Goal: Information Seeking & Learning: Learn about a topic

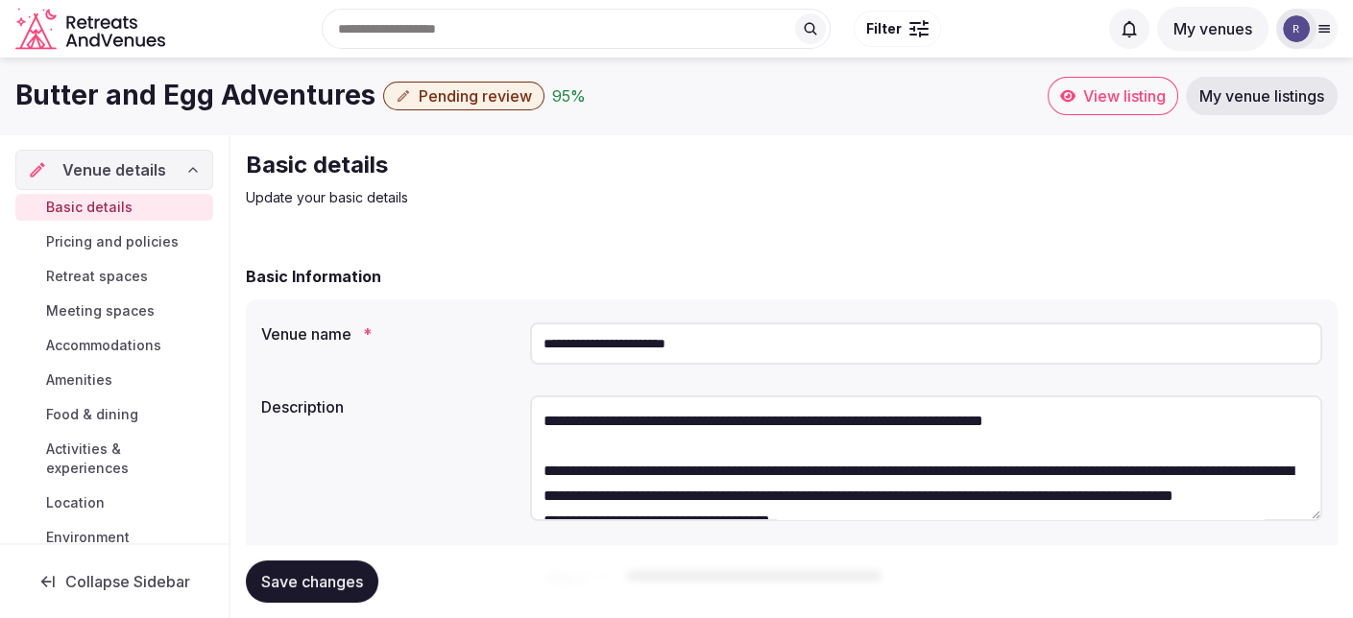
click at [1118, 90] on span "View listing" at bounding box center [1124, 95] width 83 height 19
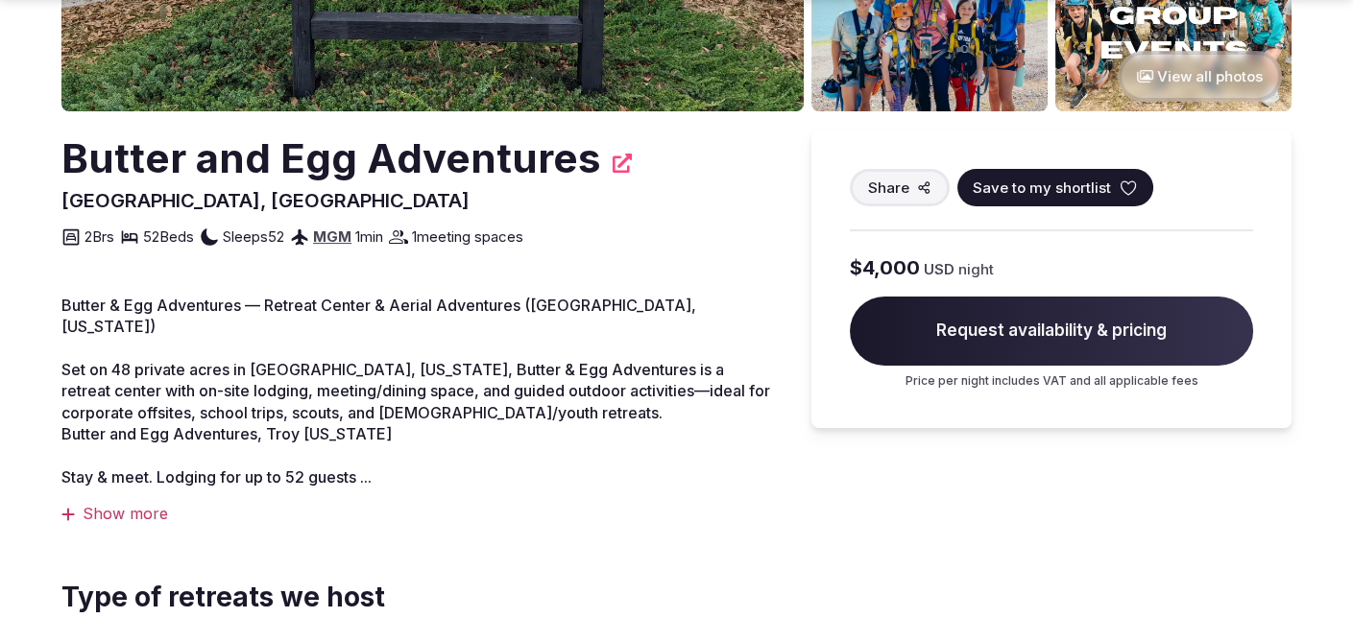
scroll to position [480, 0]
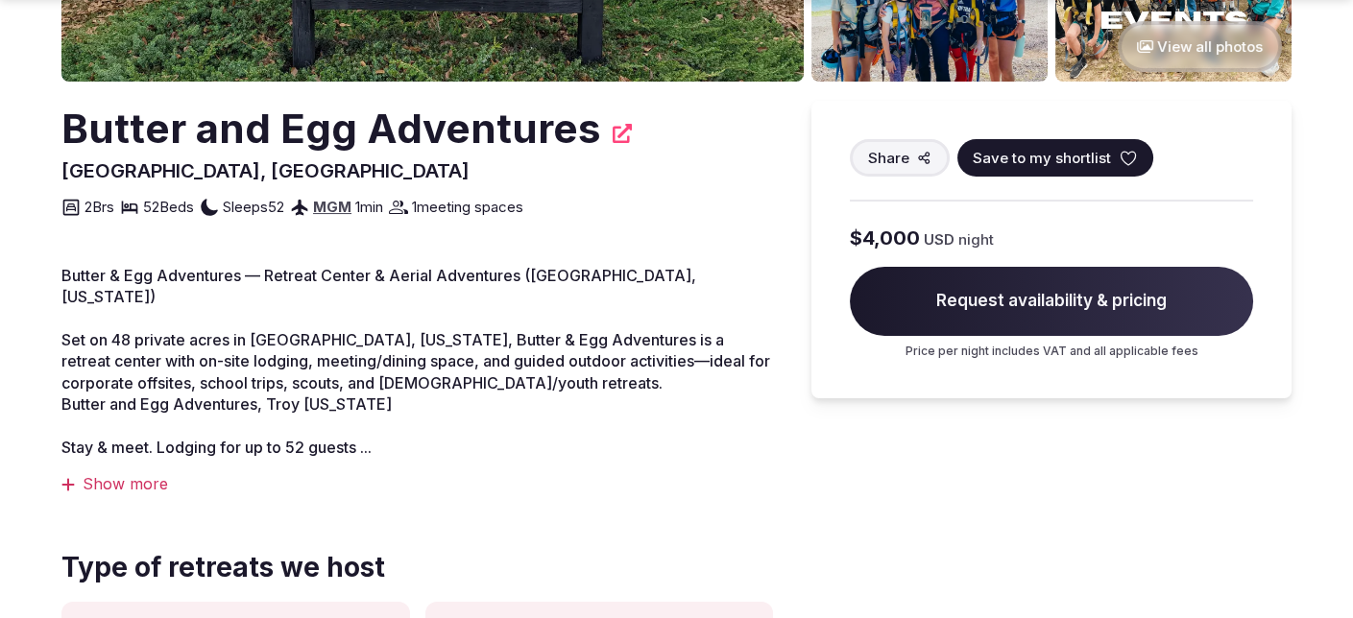
click at [126, 473] on div "Show more" at bounding box center [417, 483] width 712 height 21
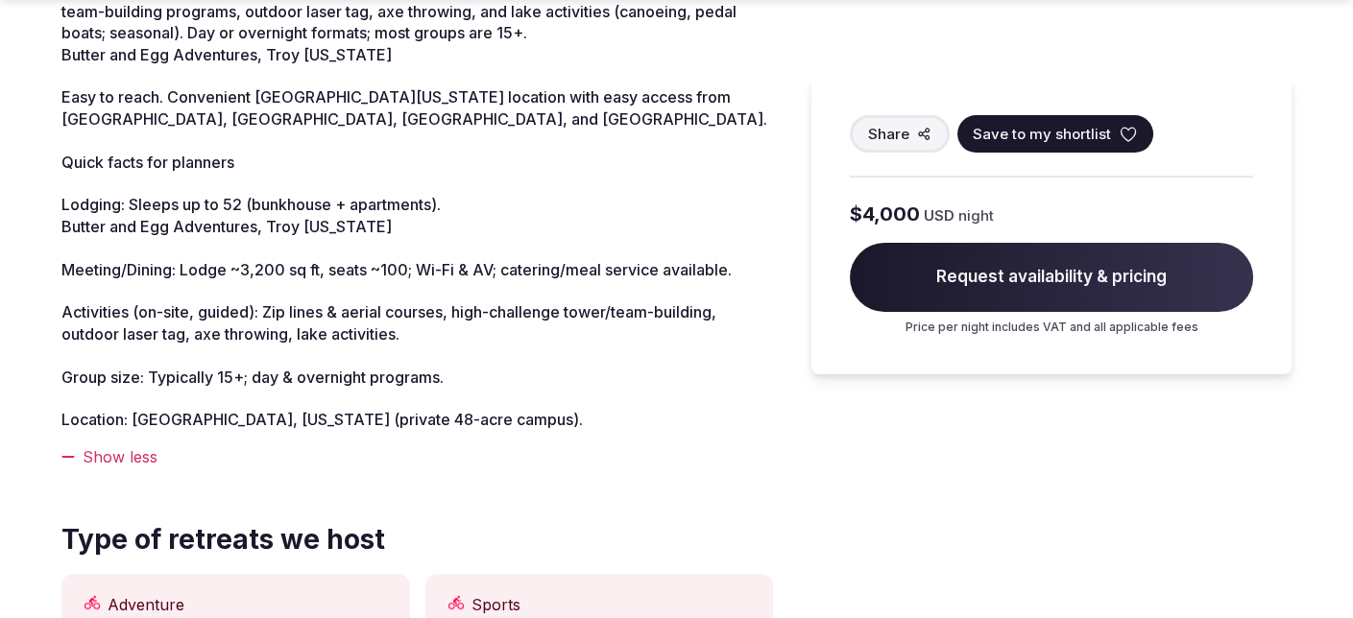
scroll to position [1056, 0]
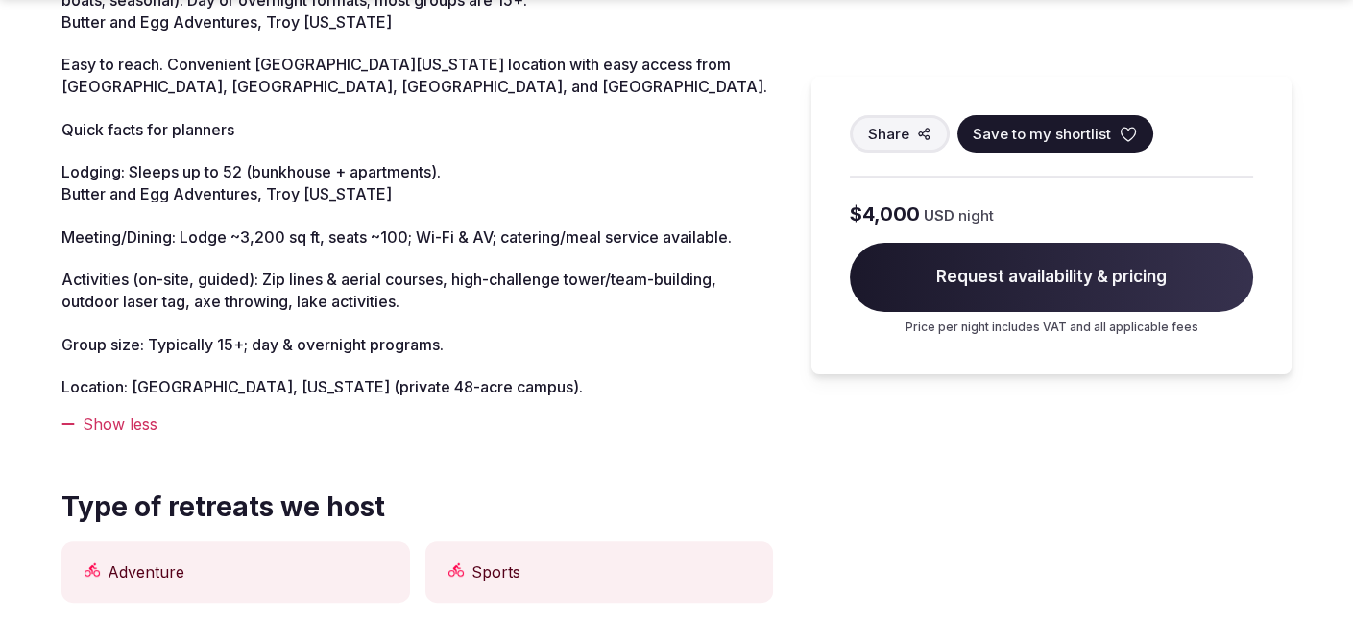
click at [112, 414] on div "Show less" at bounding box center [417, 424] width 712 height 21
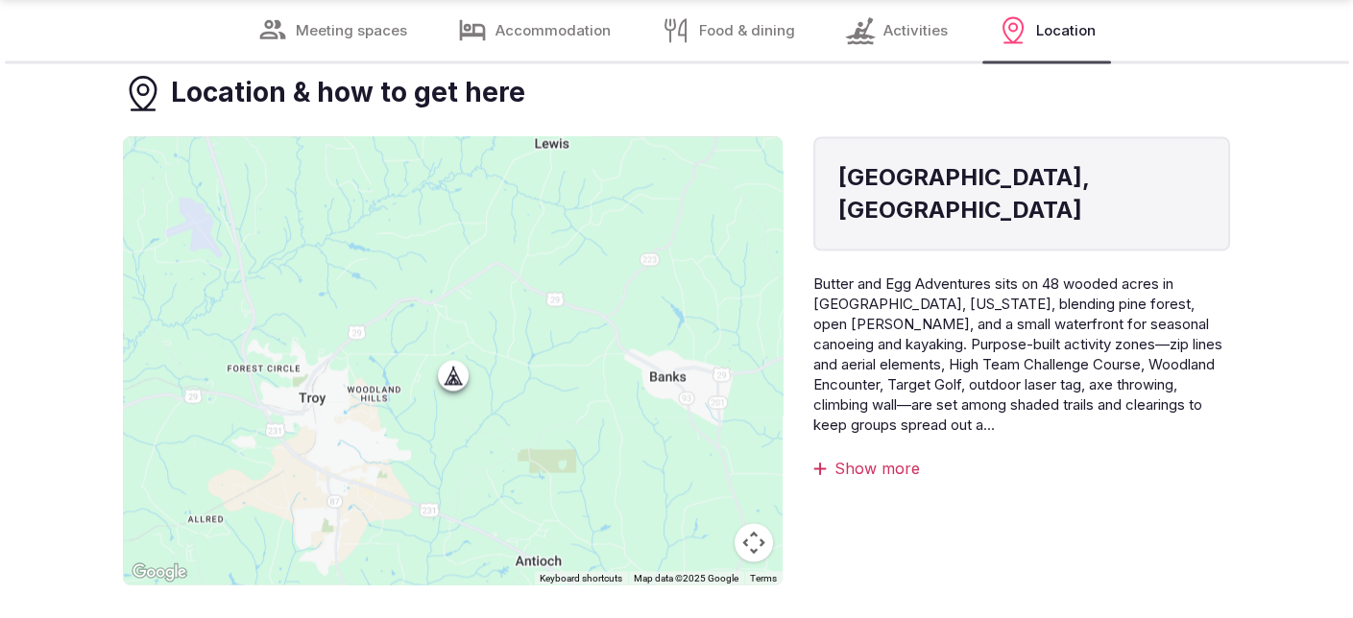
scroll to position [5570, 0]
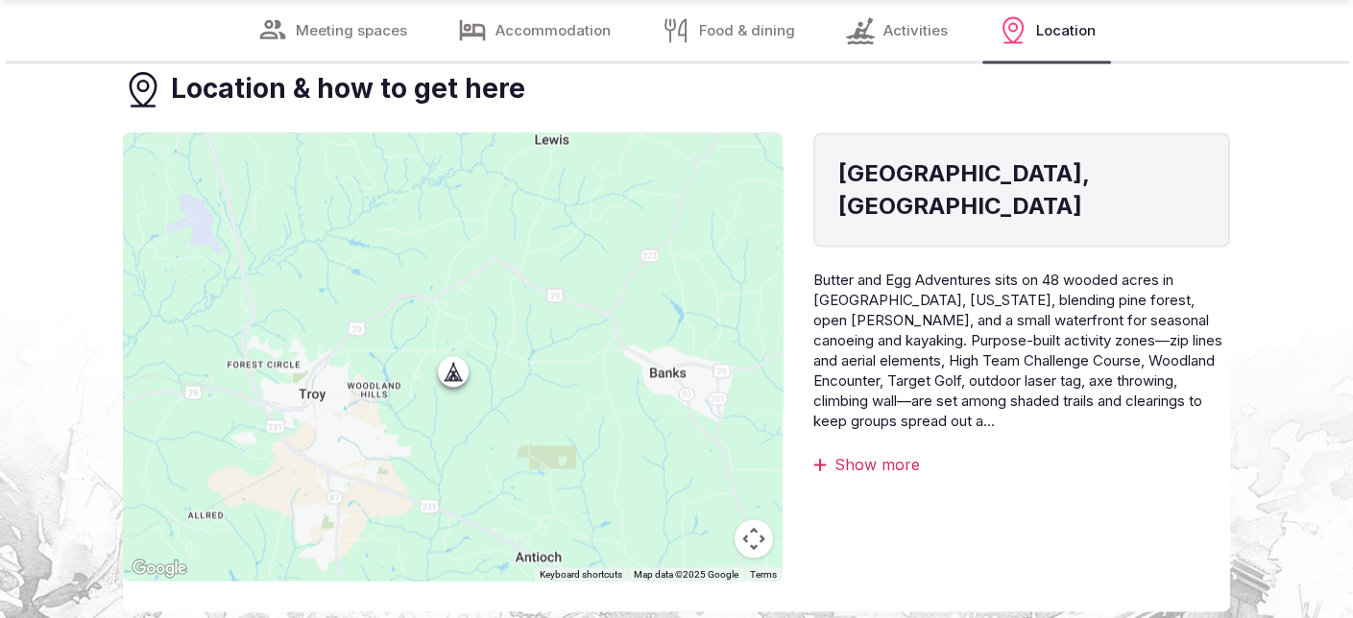
click at [842, 454] on div "Show more" at bounding box center [1021, 464] width 417 height 21
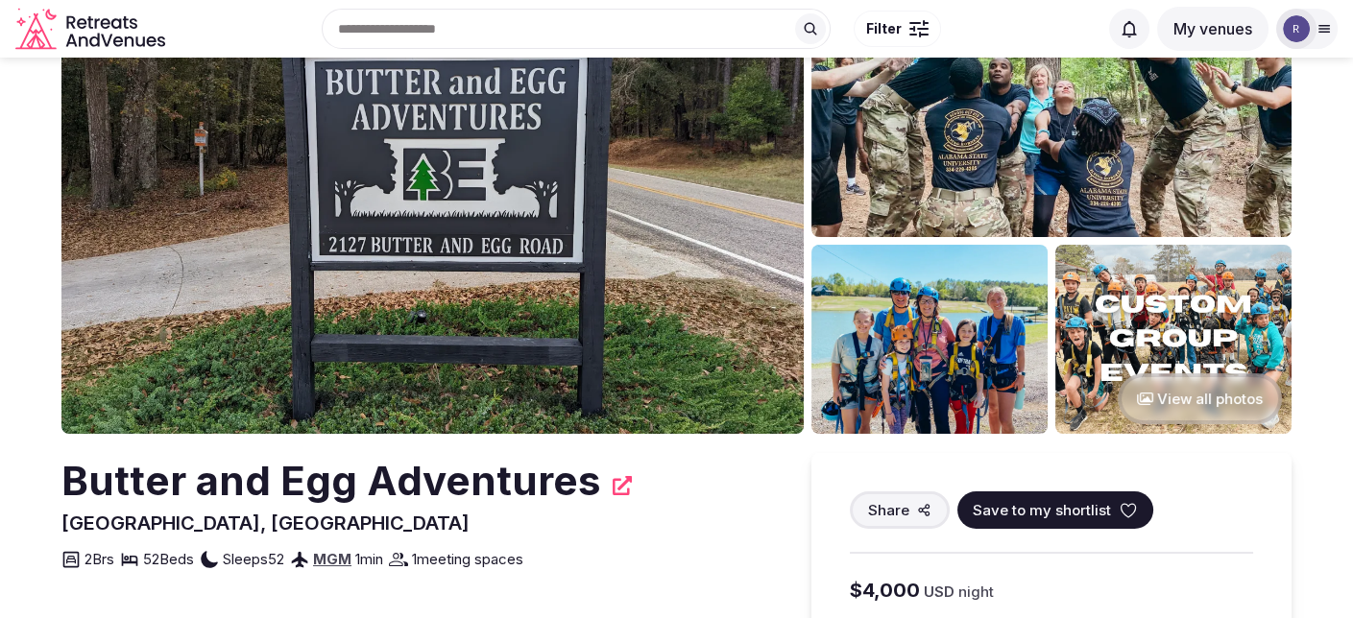
scroll to position [96, 0]
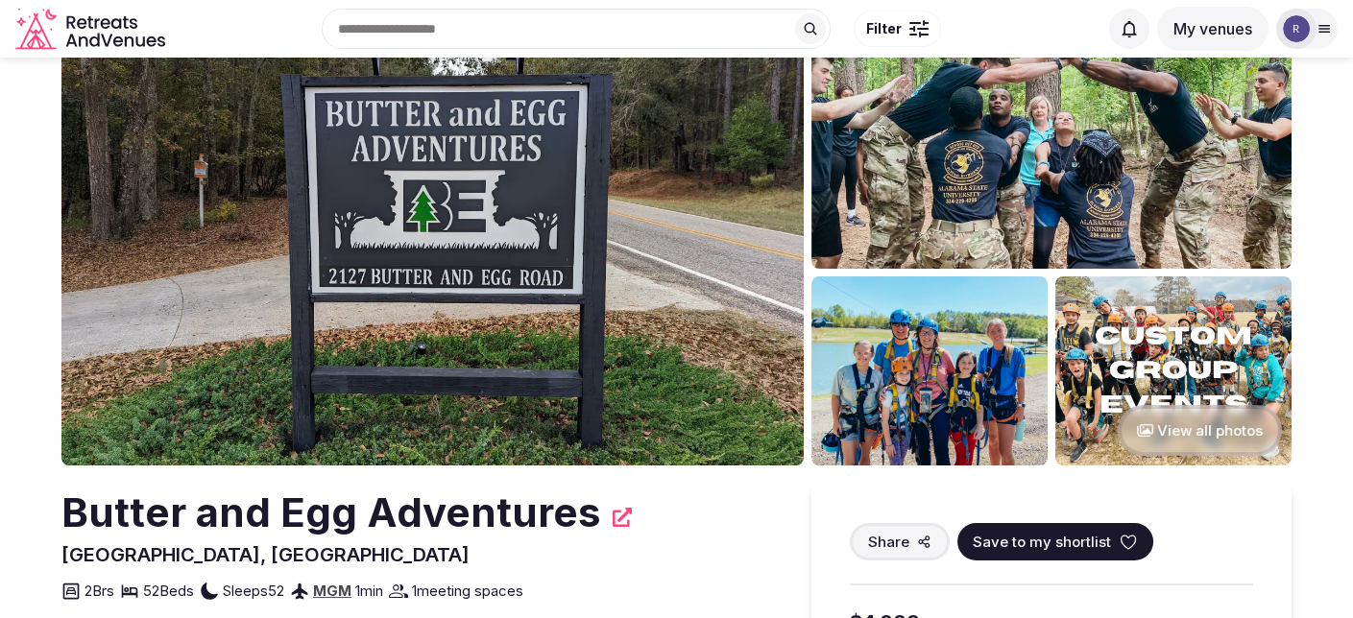
click at [495, 240] on img at bounding box center [432, 233] width 742 height 466
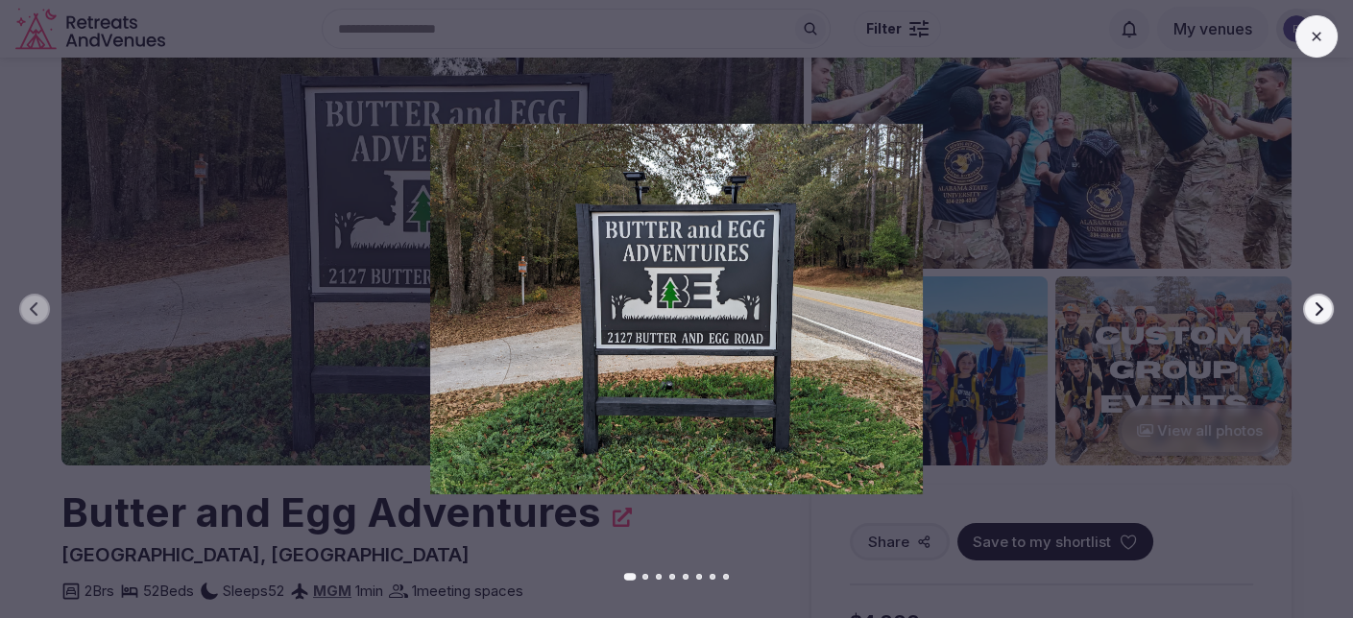
click at [1313, 307] on icon "button" at bounding box center [1318, 309] width 15 height 15
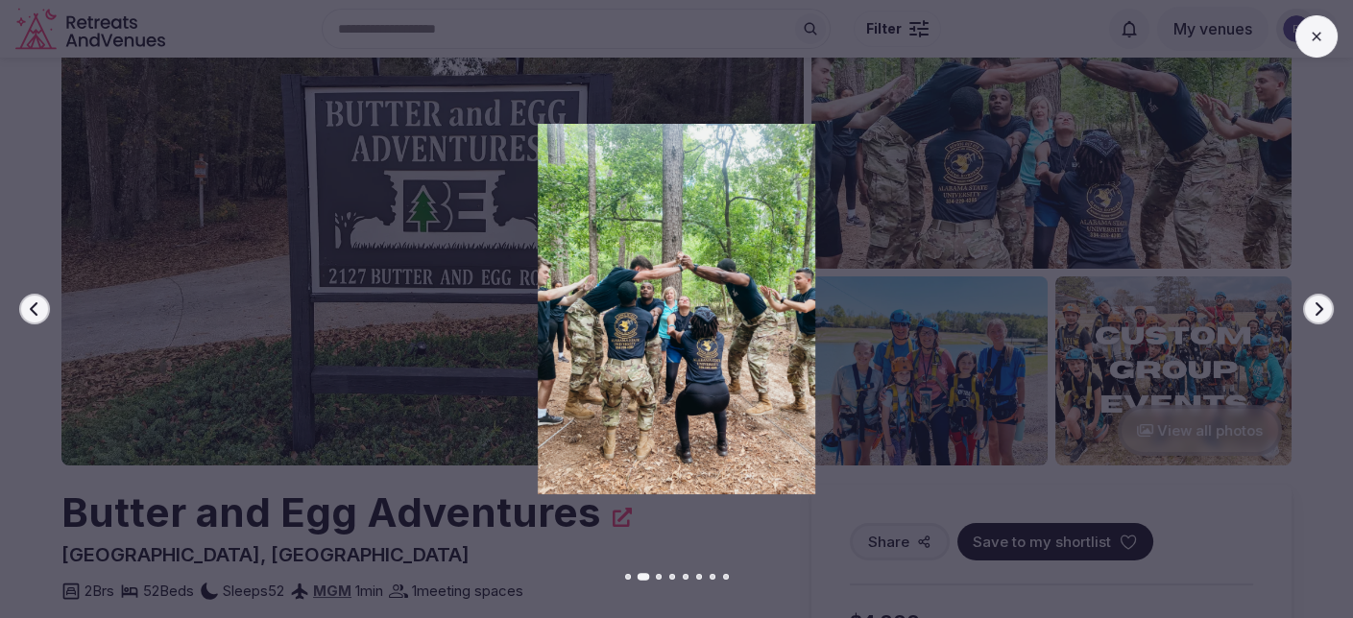
click at [1313, 307] on icon "button" at bounding box center [1318, 309] width 15 height 15
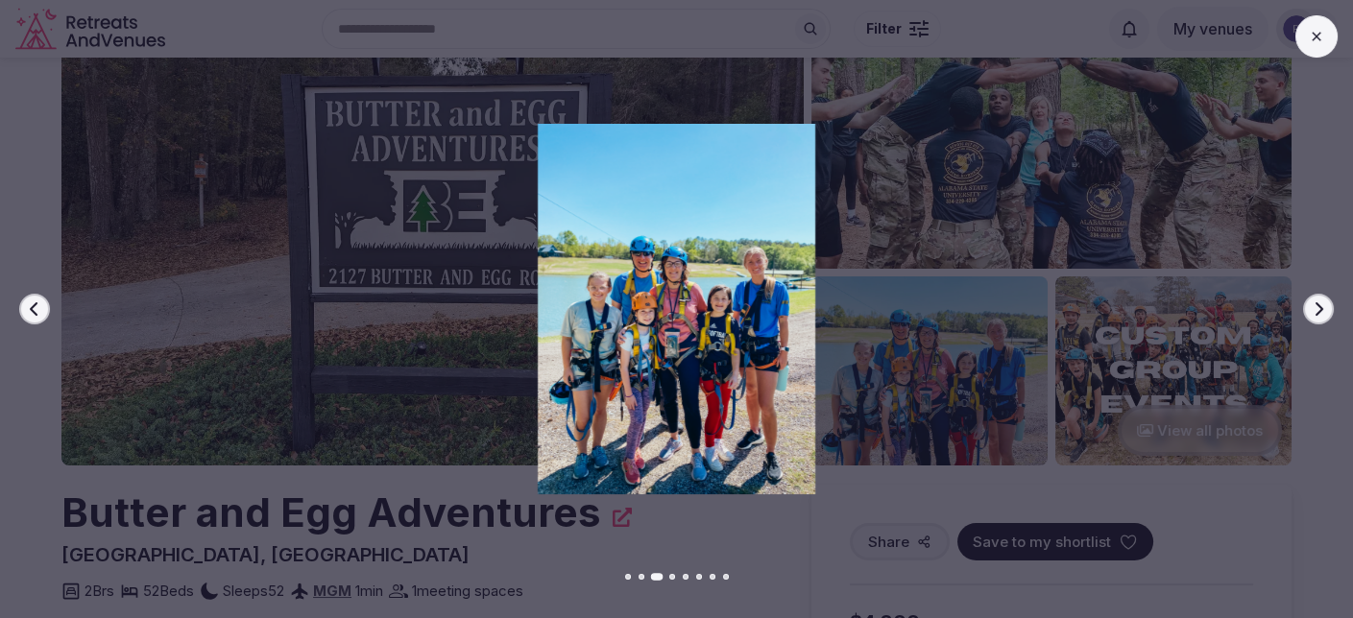
click at [1313, 307] on icon "button" at bounding box center [1318, 309] width 15 height 15
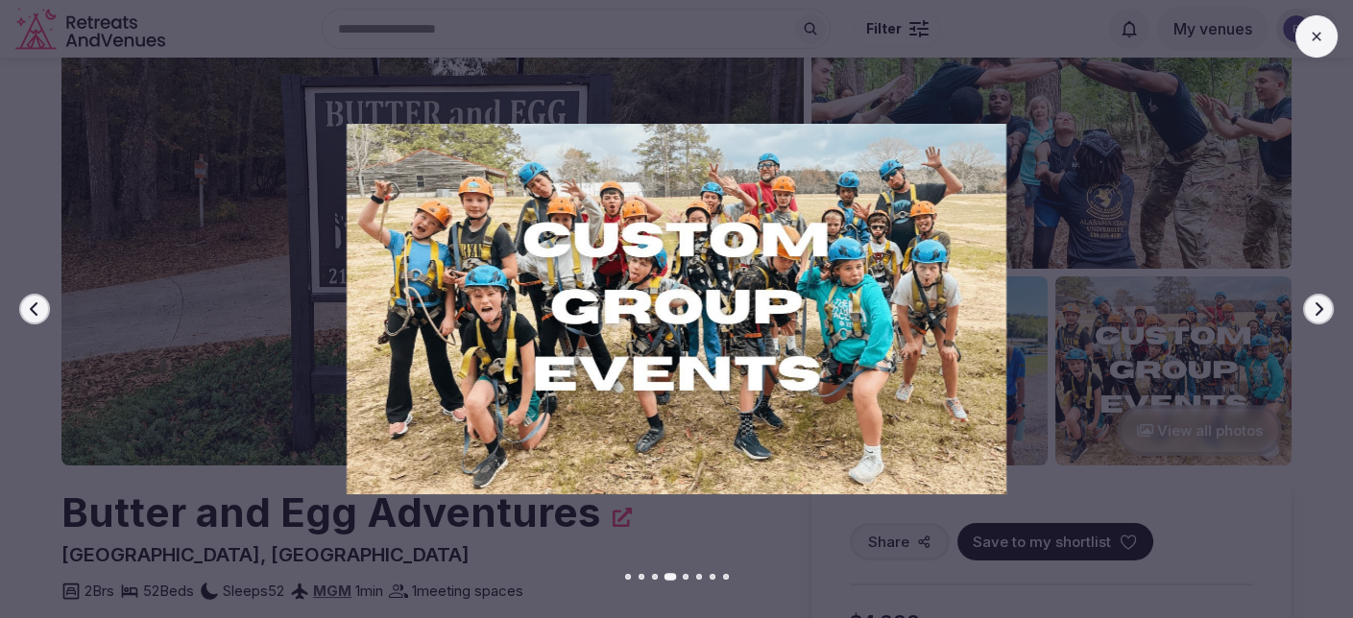
click at [1313, 307] on icon "button" at bounding box center [1318, 309] width 15 height 15
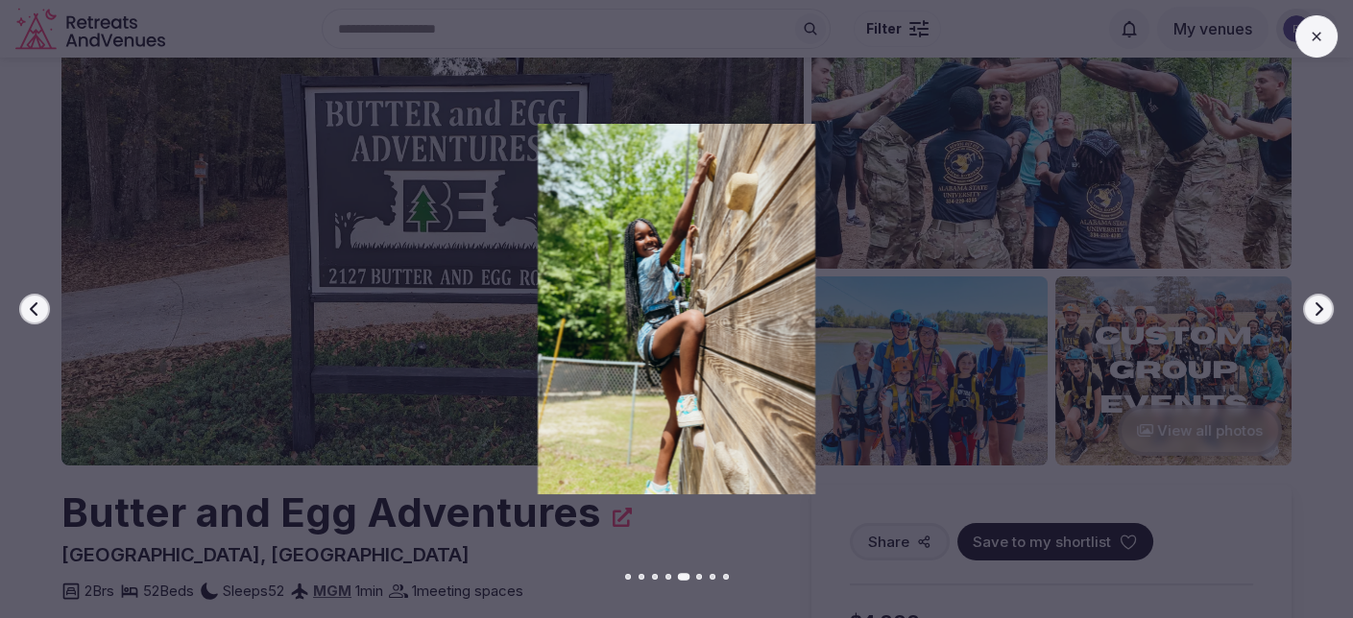
click at [1313, 307] on icon "button" at bounding box center [1318, 309] width 15 height 15
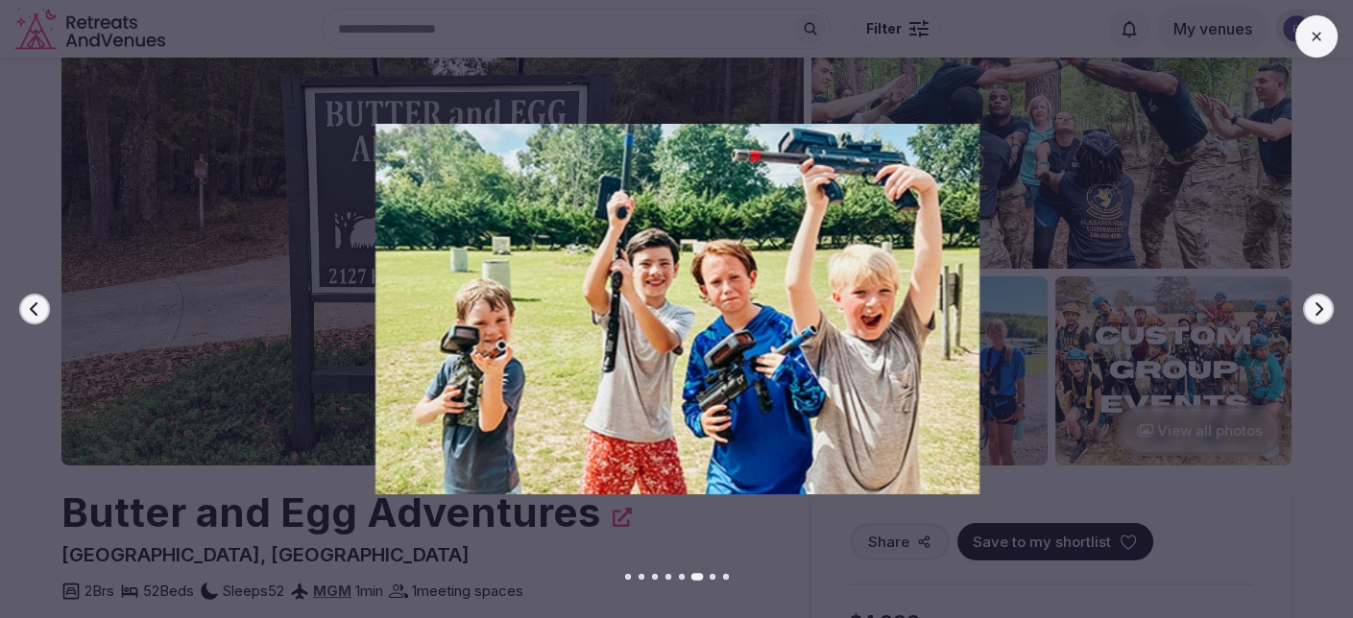
click at [1322, 38] on icon at bounding box center [1316, 36] width 15 height 15
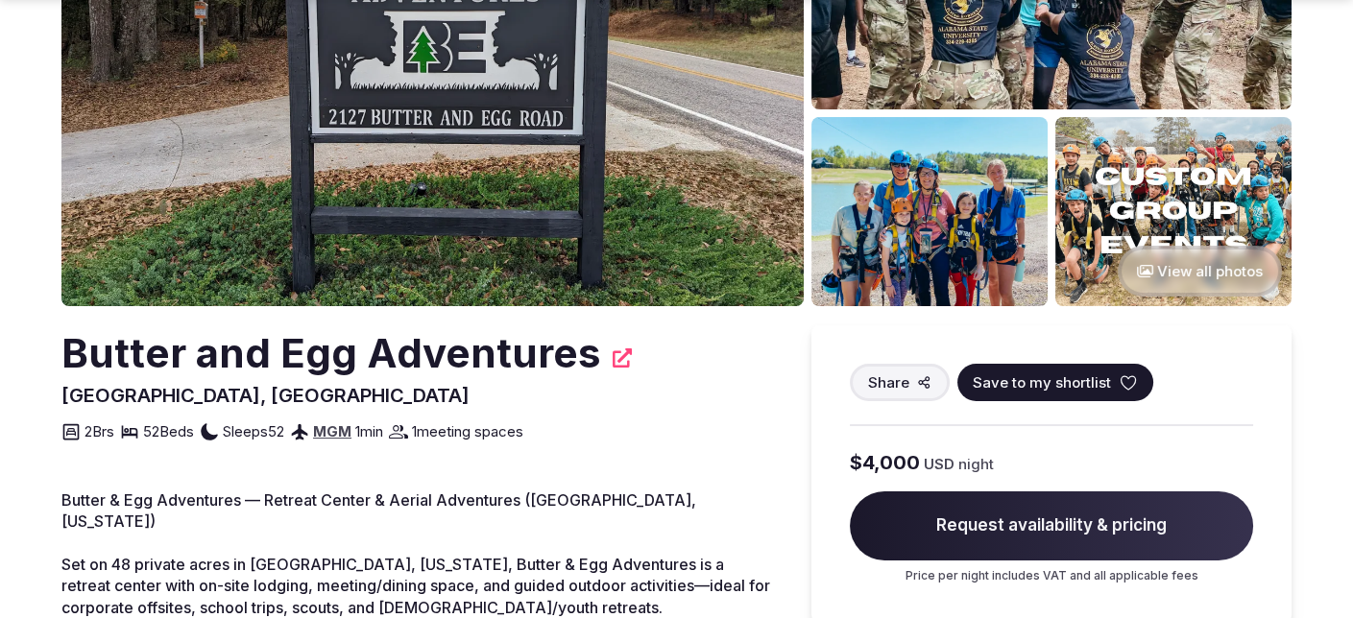
scroll to position [288, 0]
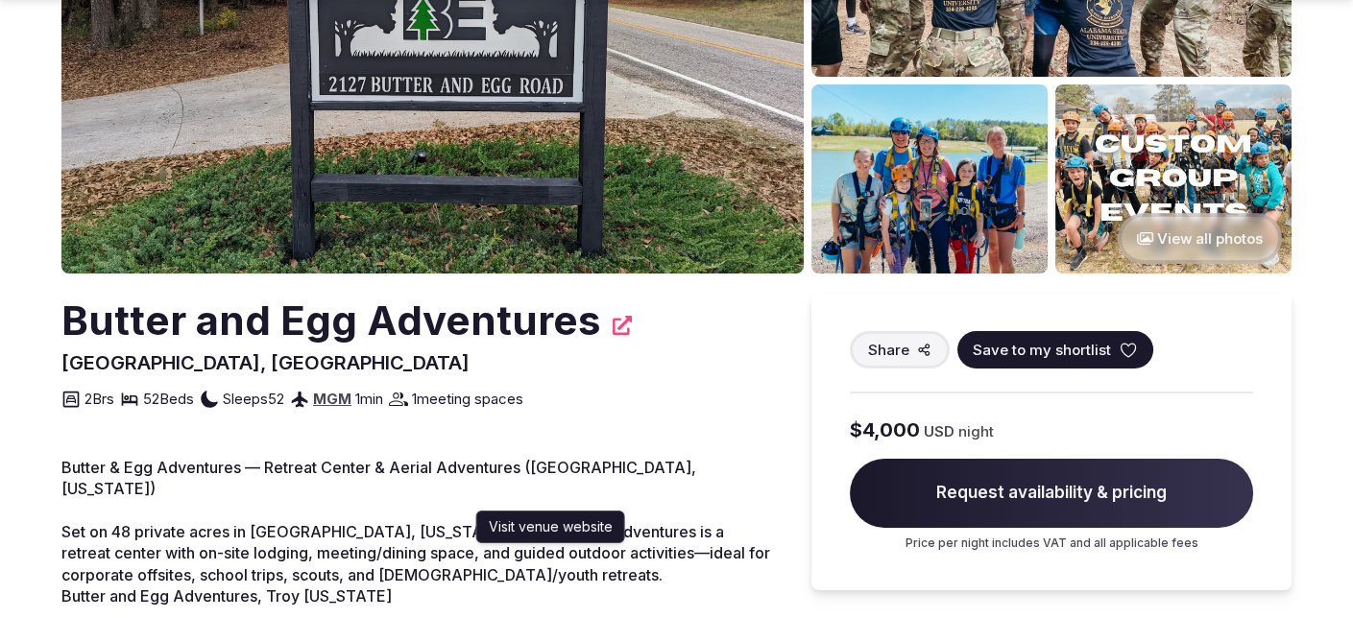
click at [613, 319] on icon at bounding box center [622, 325] width 19 height 19
